Goal: Navigation & Orientation: Go to known website

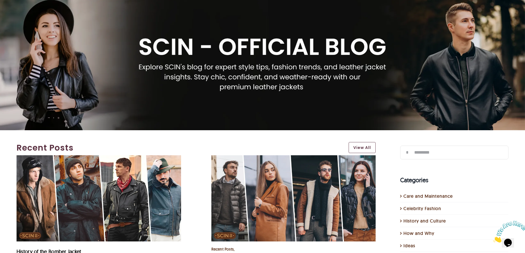
scroll to position [28, 0]
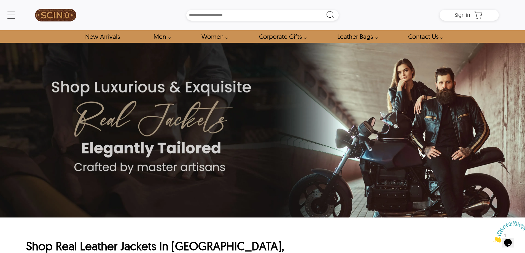
click at [133, 19] on div "Search Box" at bounding box center [262, 15] width 355 height 11
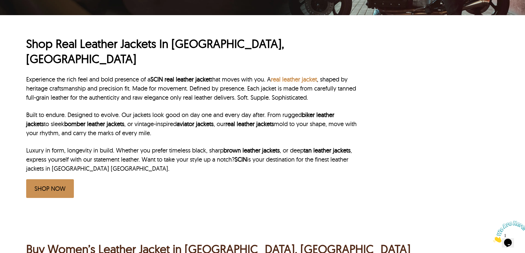
scroll to position [193, 0]
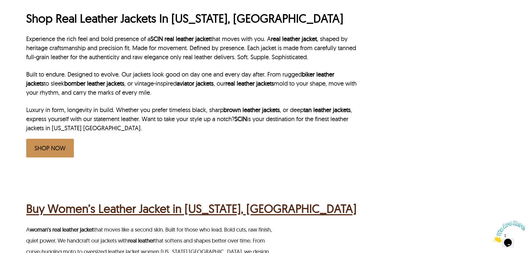
scroll to position [221, 0]
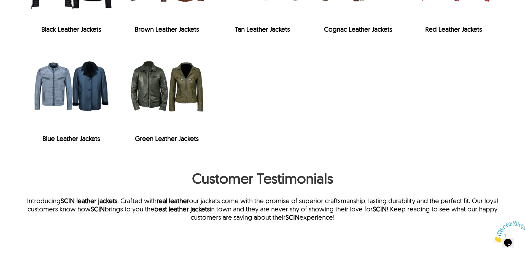
scroll to position [1351, 0]
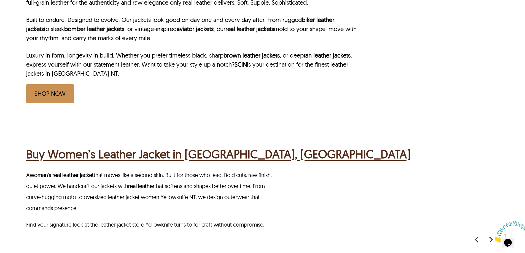
scroll to position [211, 0]
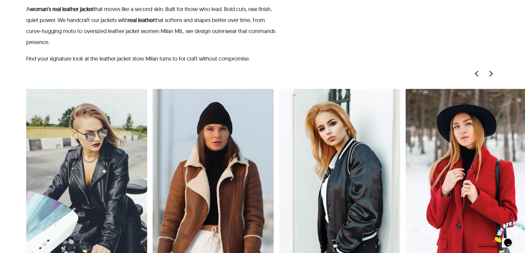
scroll to position [331, 0]
